Goal: Information Seeking & Learning: Learn about a topic

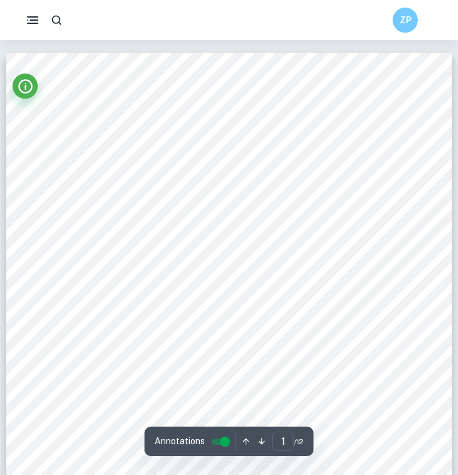
click at [223, 438] on input "controlled" at bounding box center [224, 441] width 45 height 15
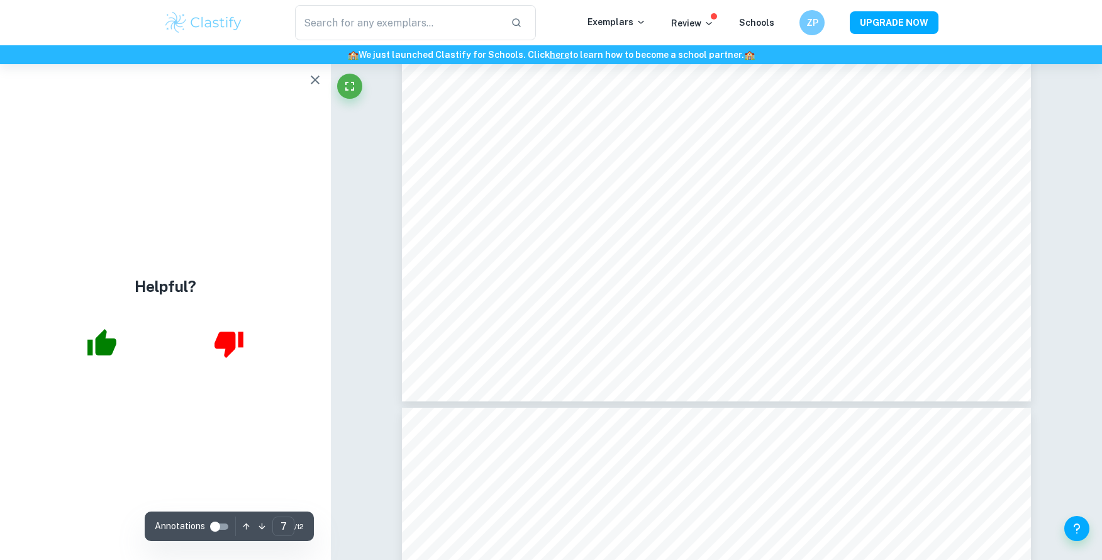
scroll to position [6148, 0]
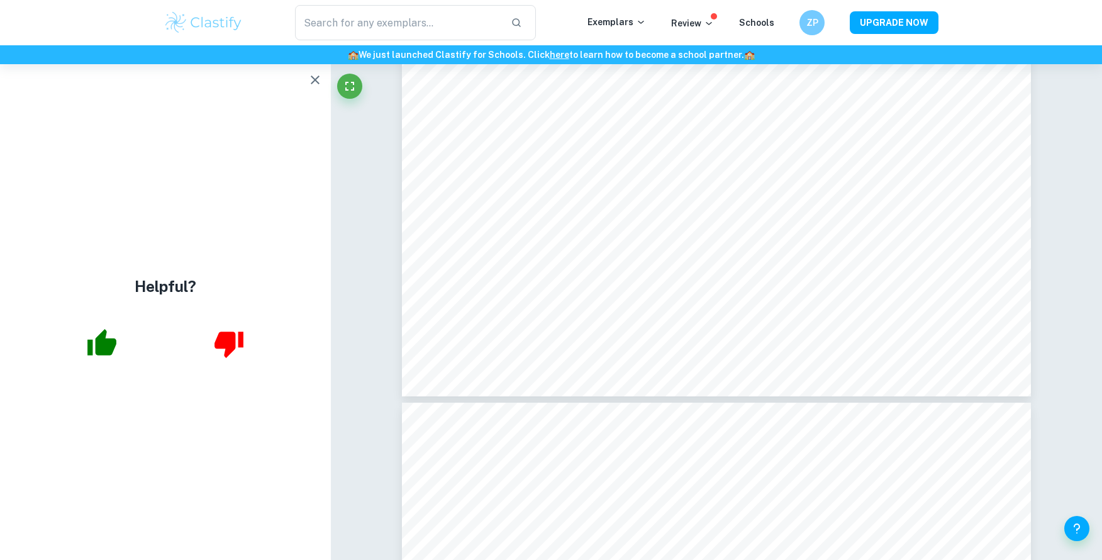
type input "2"
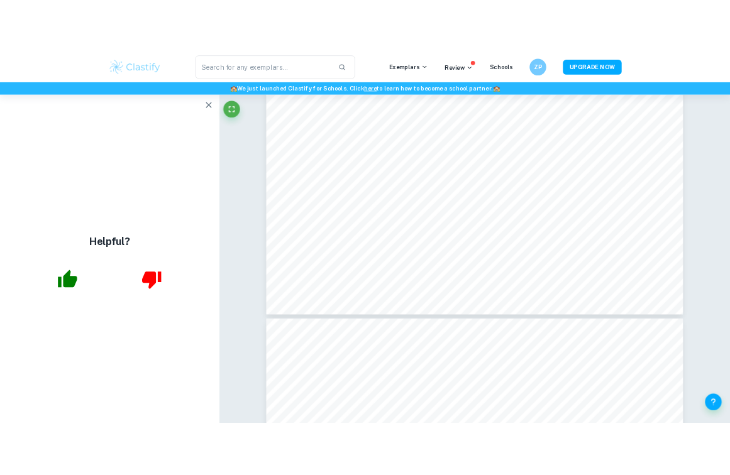
scroll to position [1016, 0]
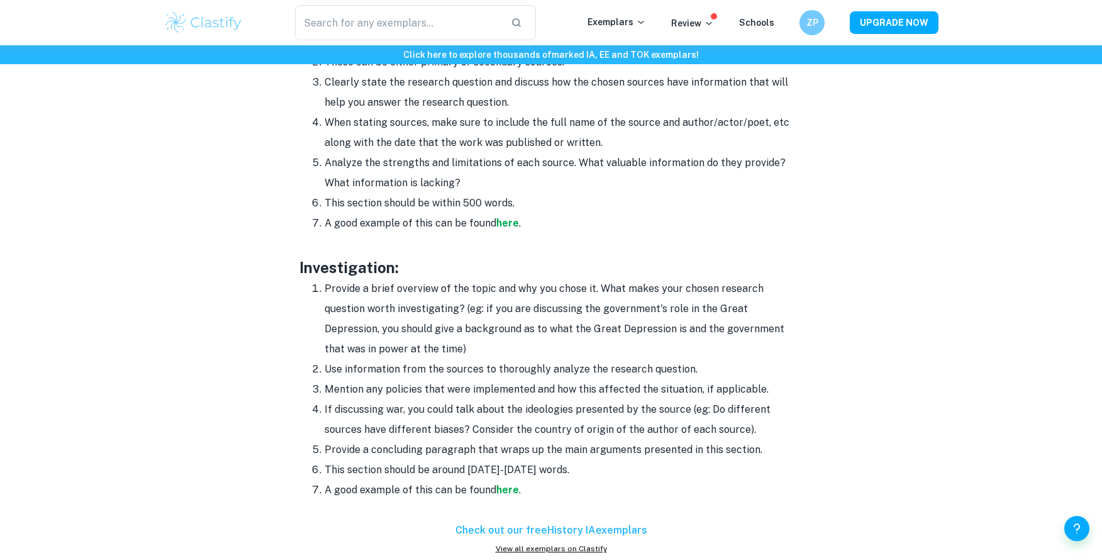
scroll to position [1082, 0]
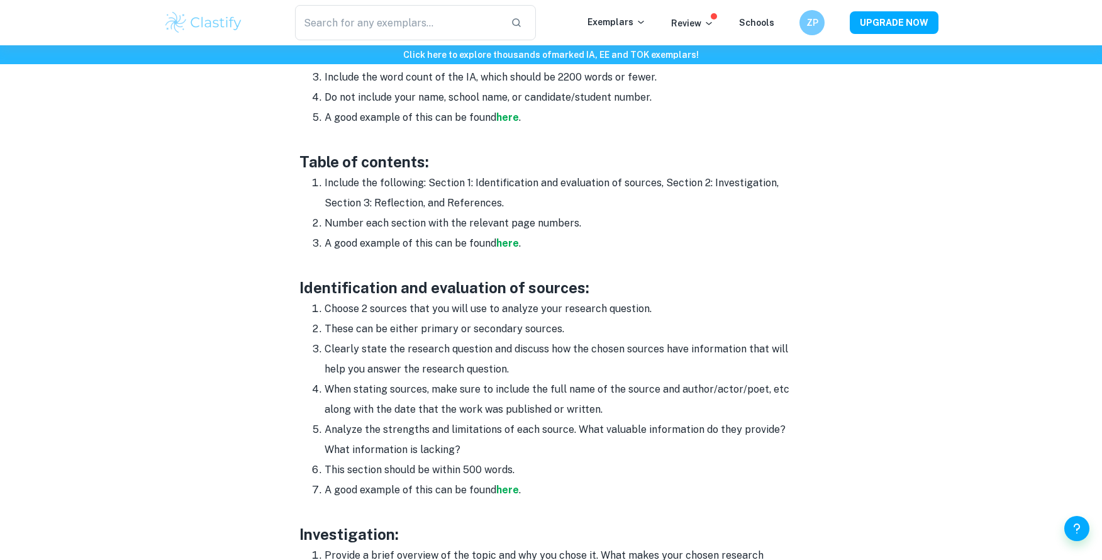
scroll to position [829, 0]
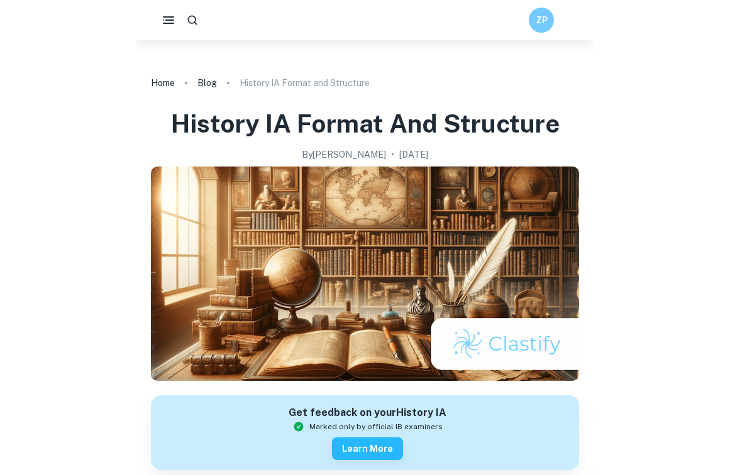
scroll to position [829, 0]
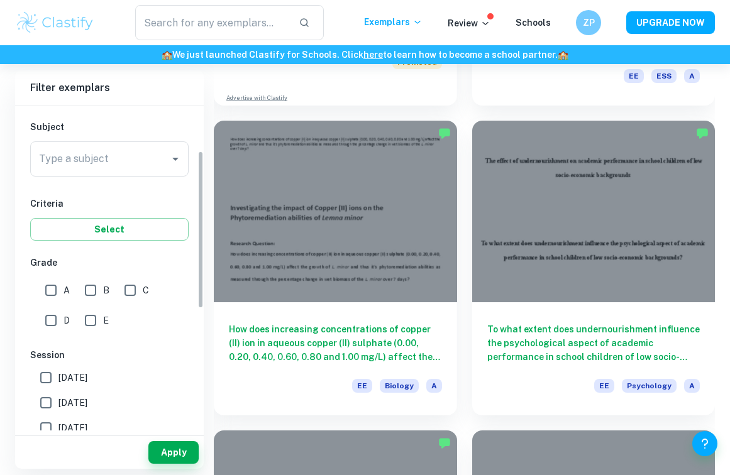
scroll to position [135, 0]
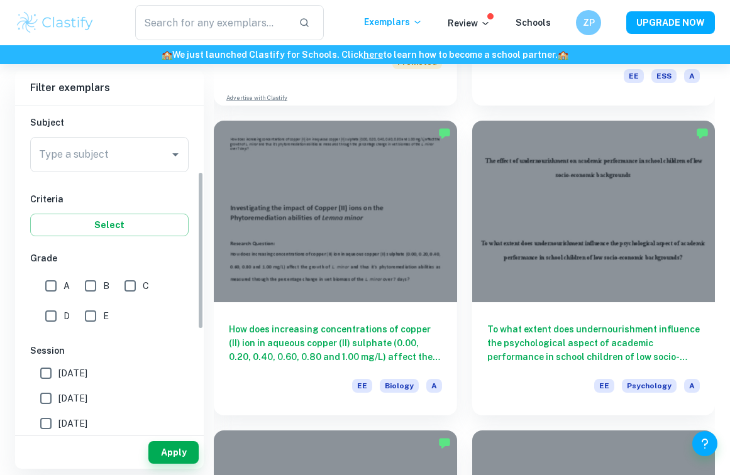
click at [48, 280] on input "A" at bounding box center [50, 286] width 25 height 25
checkbox input "true"
click at [110, 167] on div "Type a subject" at bounding box center [109, 154] width 158 height 35
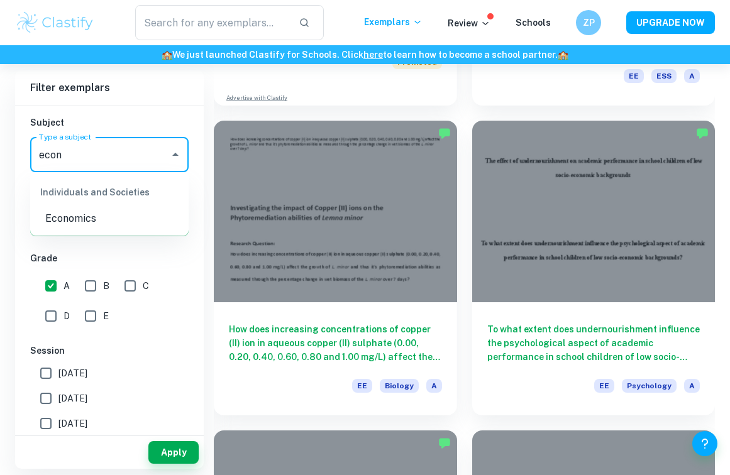
click at [97, 218] on li "Economics" at bounding box center [109, 218] width 158 height 23
type input "Economics"
click at [176, 450] on button "Apply" at bounding box center [173, 452] width 50 height 23
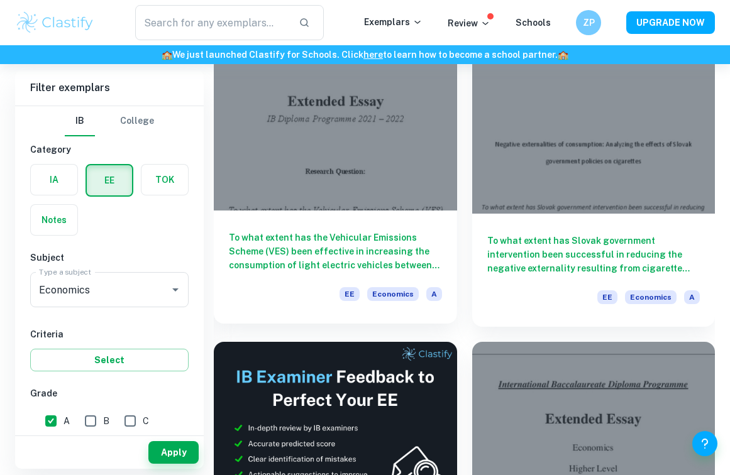
scroll to position [150, 0]
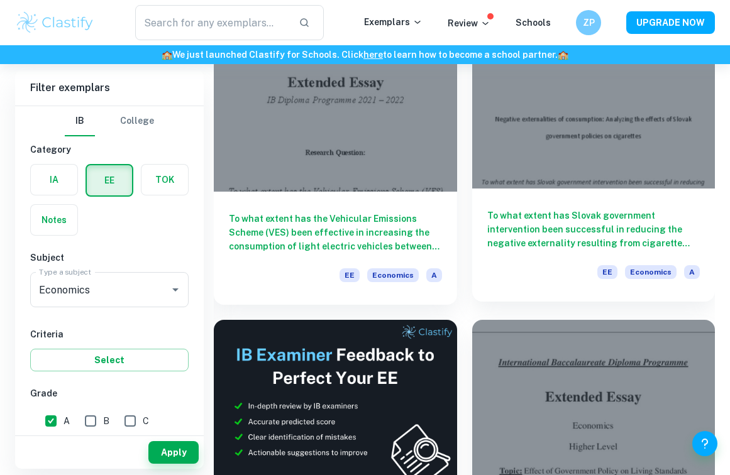
click at [550, 204] on div "To what extent has Slovak government intervention been successful in reducing t…" at bounding box center [593, 245] width 243 height 113
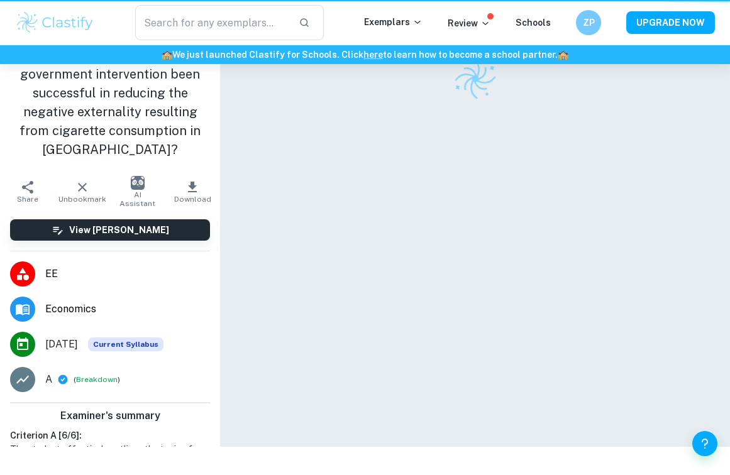
click at [550, 204] on div at bounding box center [475, 223] width 438 height 447
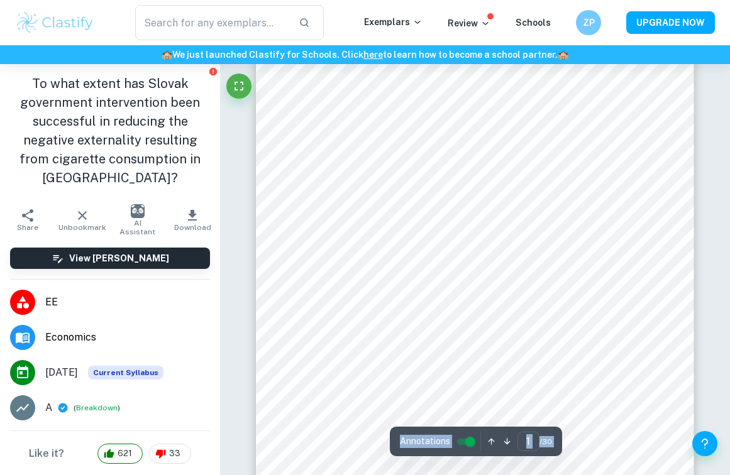
scroll to position [131, 0]
click at [470, 440] on input "controlled" at bounding box center [470, 441] width 45 height 15
